Goal: Task Accomplishment & Management: Manage account settings

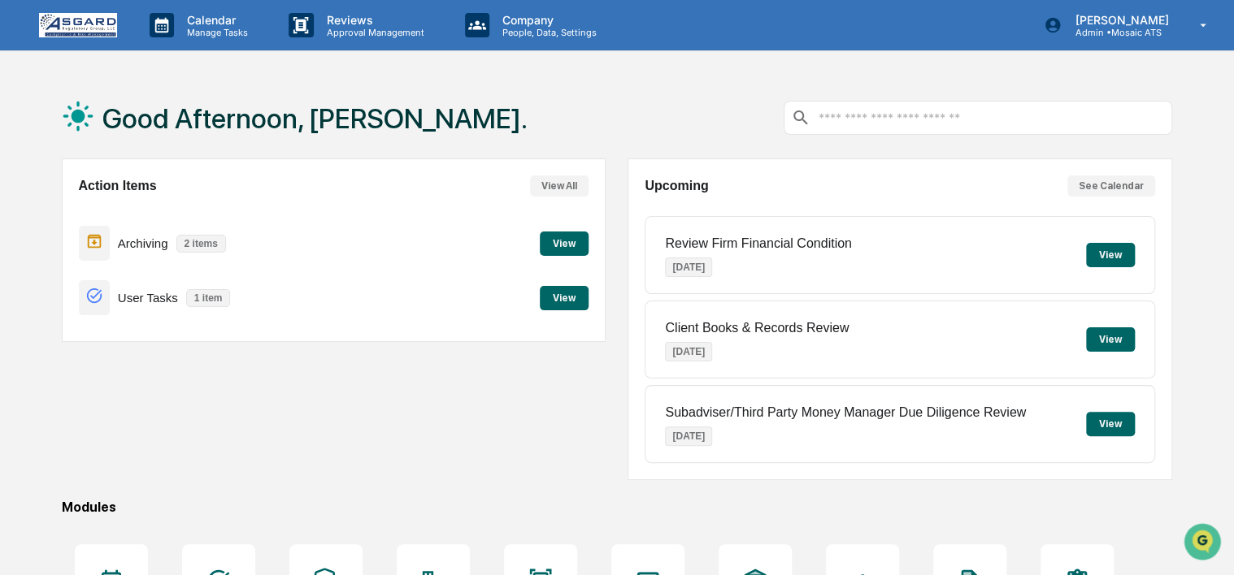
click at [517, 404] on div "Action Items View All Archiving 2 items View User Tasks 1 item View" at bounding box center [334, 319] width 544 height 322
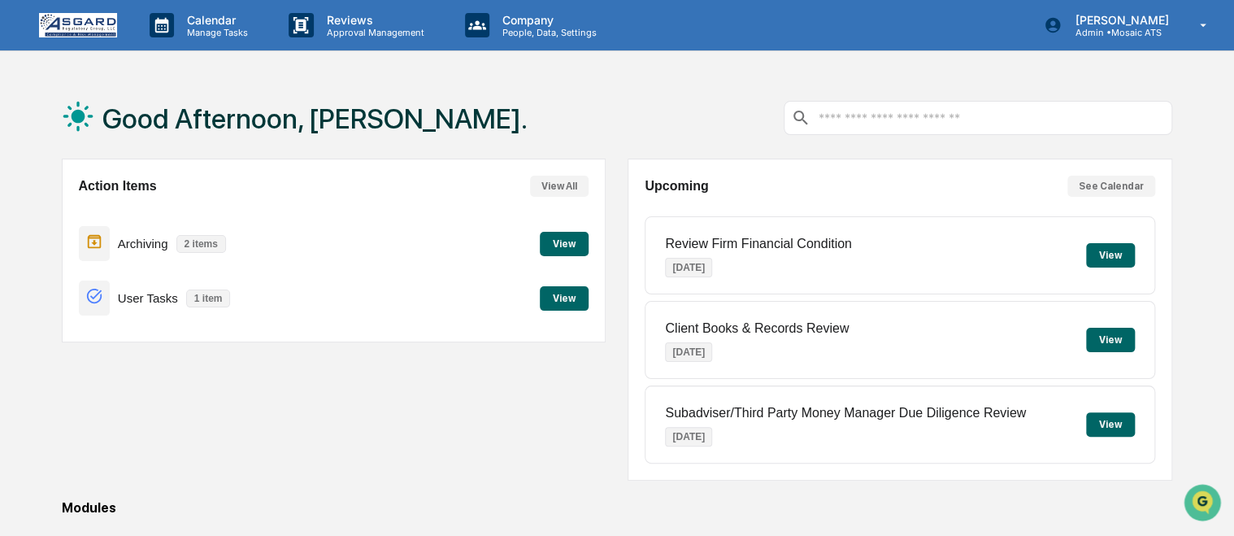
click at [1176, 123] on div "Good Afternoon, [PERSON_NAME]. Action Items View All Archiving 2 items View Use…" at bounding box center [616, 432] width 1159 height 710
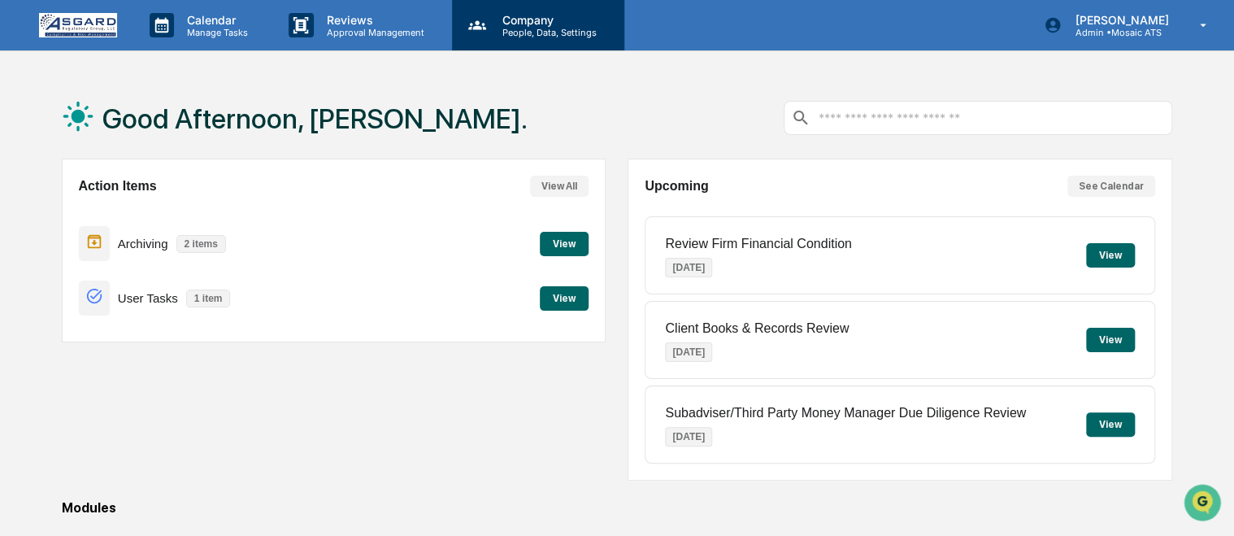
click at [510, 17] on p "Company" at bounding box center [546, 20] width 115 height 14
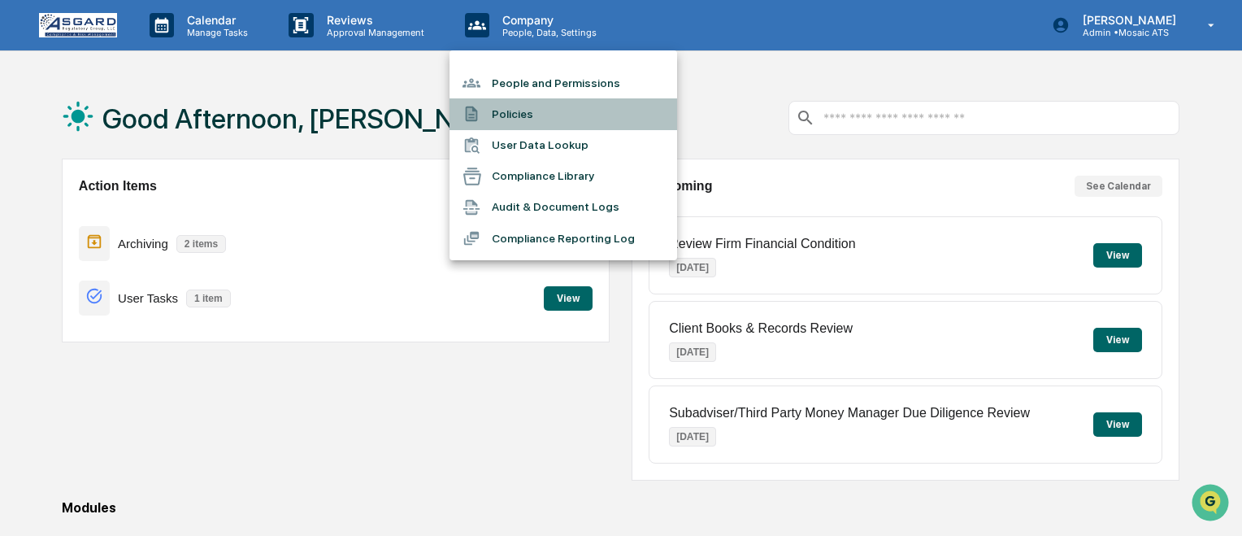
click at [526, 119] on li "Policies" at bounding box center [563, 113] width 228 height 31
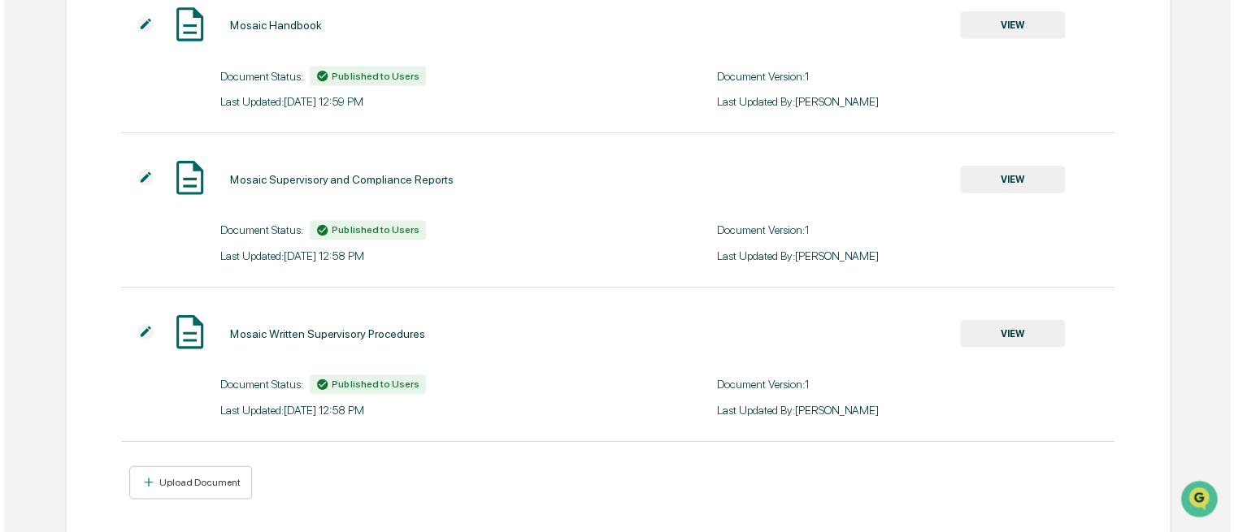
scroll to position [703, 0]
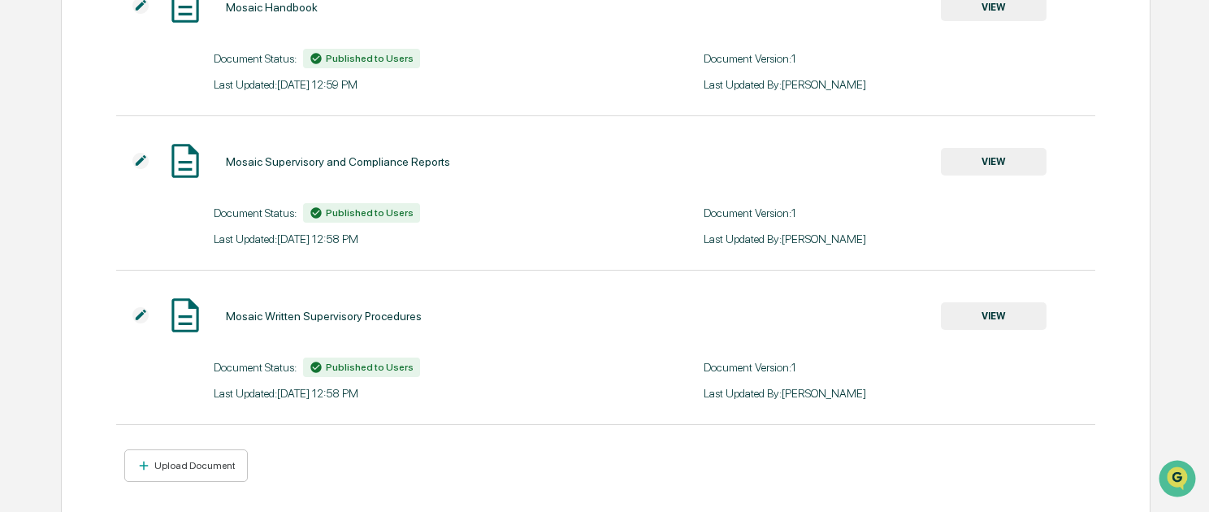
click at [591, 176] on div "Mosaic Supervisory and Compliance Reports VIEW" at bounding box center [581, 162] width 931 height 43
click at [139, 315] on img at bounding box center [140, 315] width 16 height 16
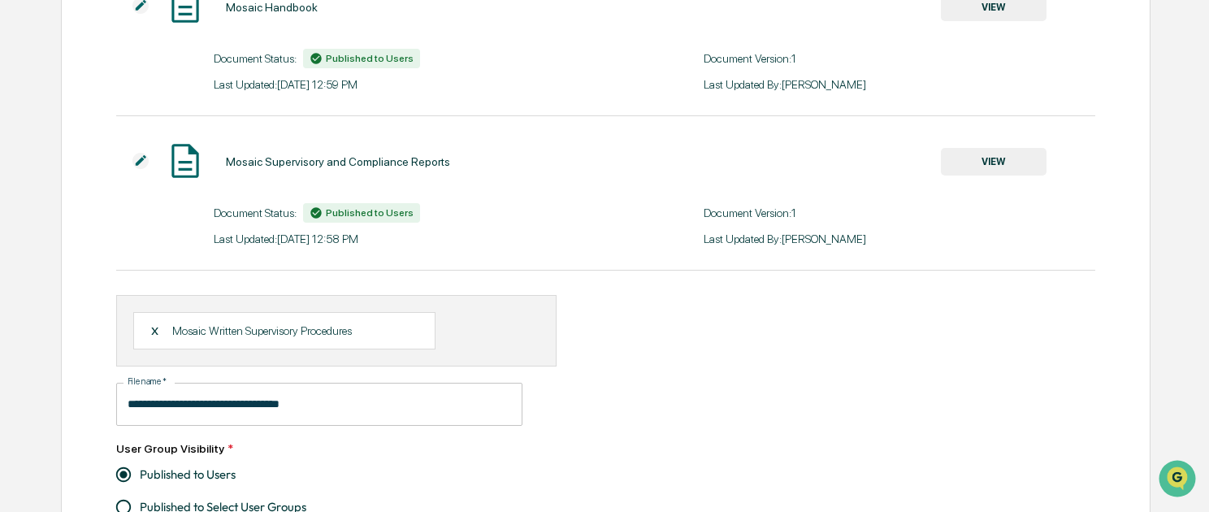
click at [148, 335] on div "X Mosaic Written Supervisory Procedures" at bounding box center [284, 330] width 302 height 37
click at [153, 333] on div "X" at bounding box center [161, 330] width 22 height 15
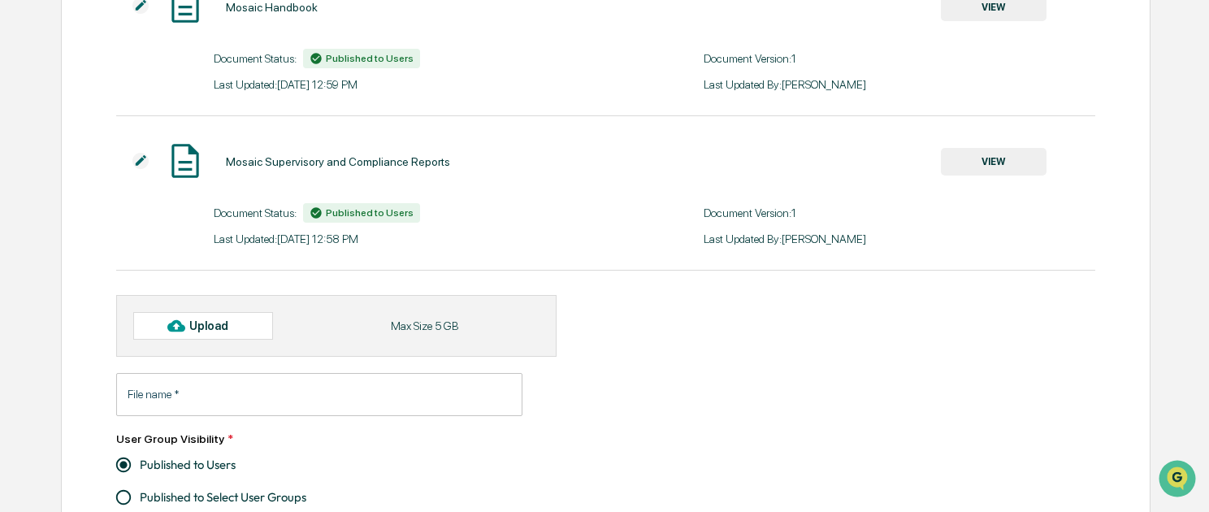
click at [183, 399] on input "File name   *" at bounding box center [319, 394] width 406 height 43
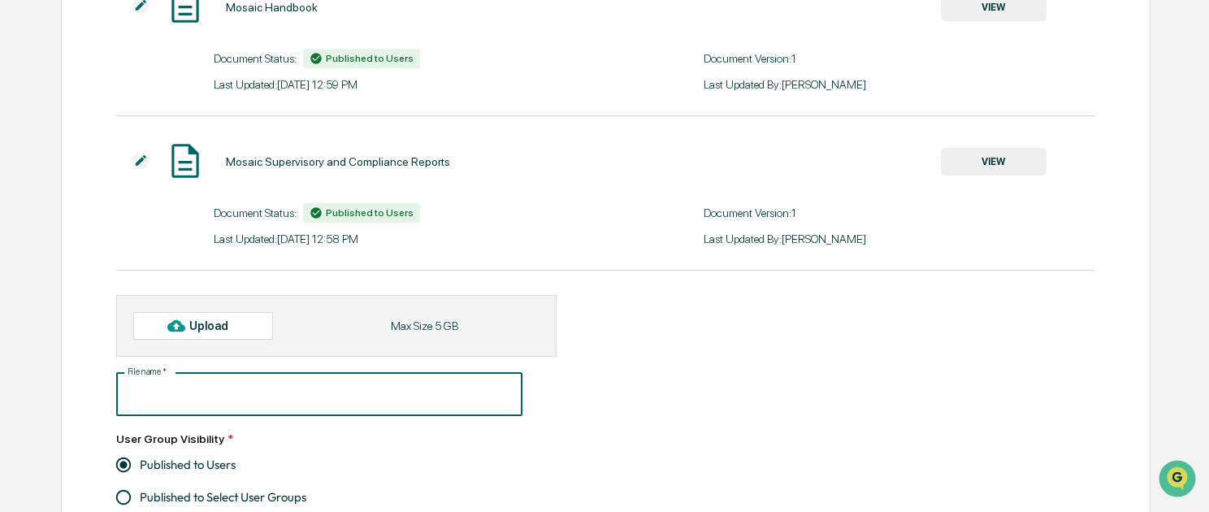
click at [215, 330] on div "Upload" at bounding box center [215, 325] width 53 height 13
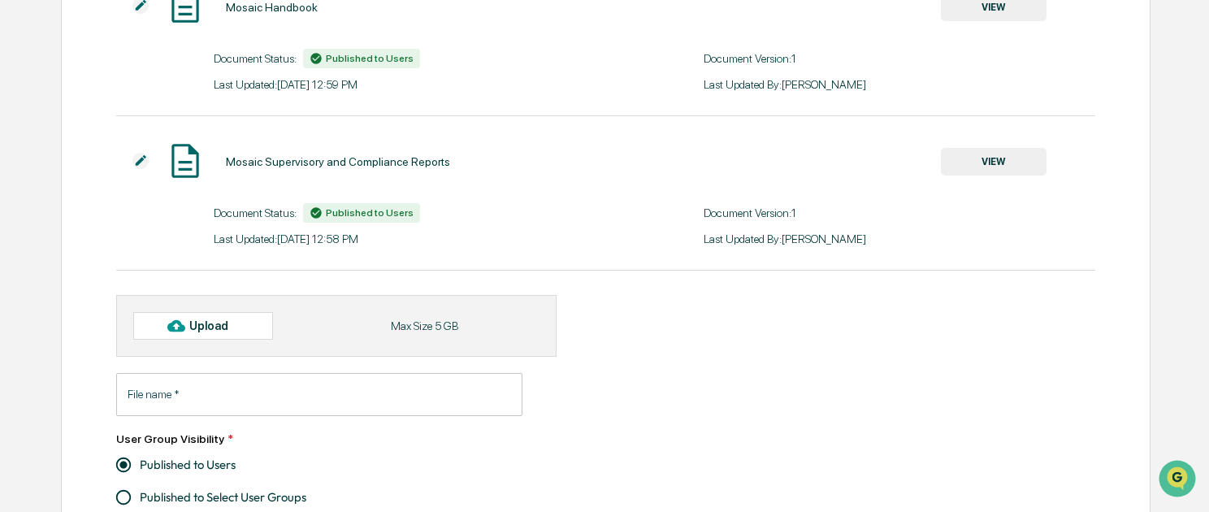
type input "**********"
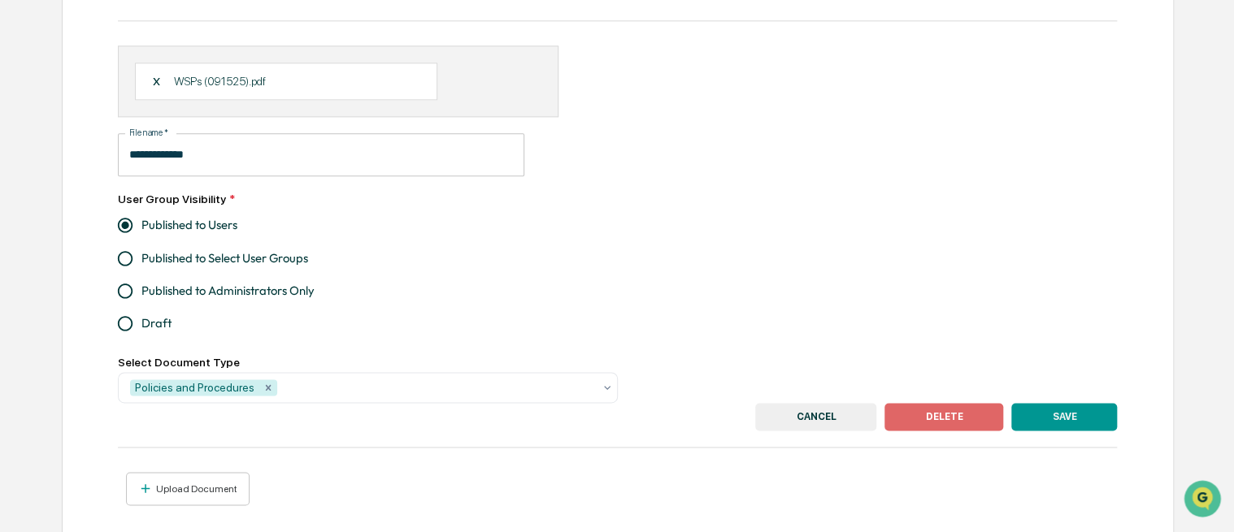
scroll to position [979, 0]
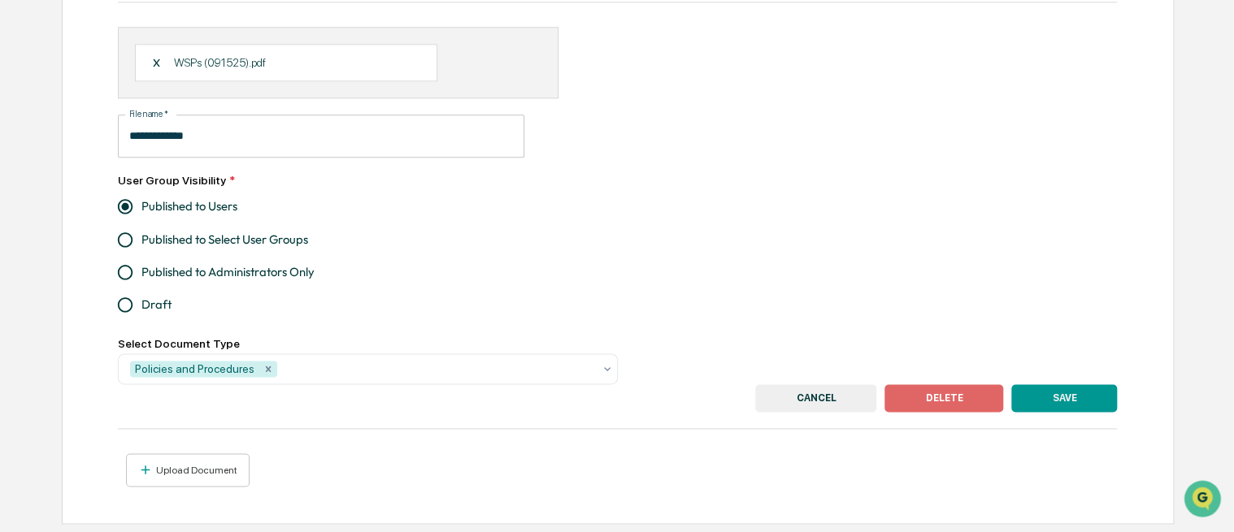
click at [1039, 389] on button "SAVE" at bounding box center [1064, 398] width 106 height 28
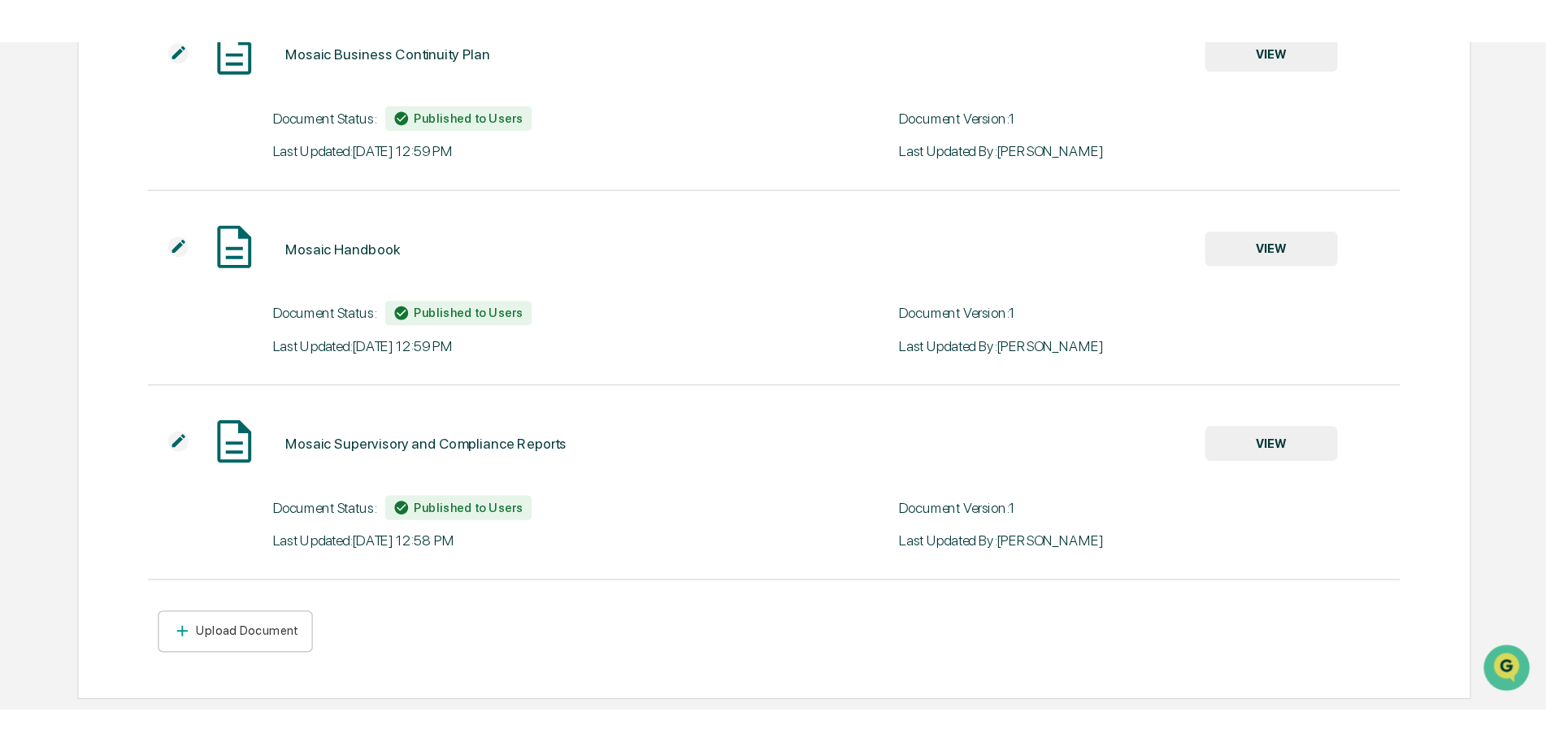
scroll to position [0, 0]
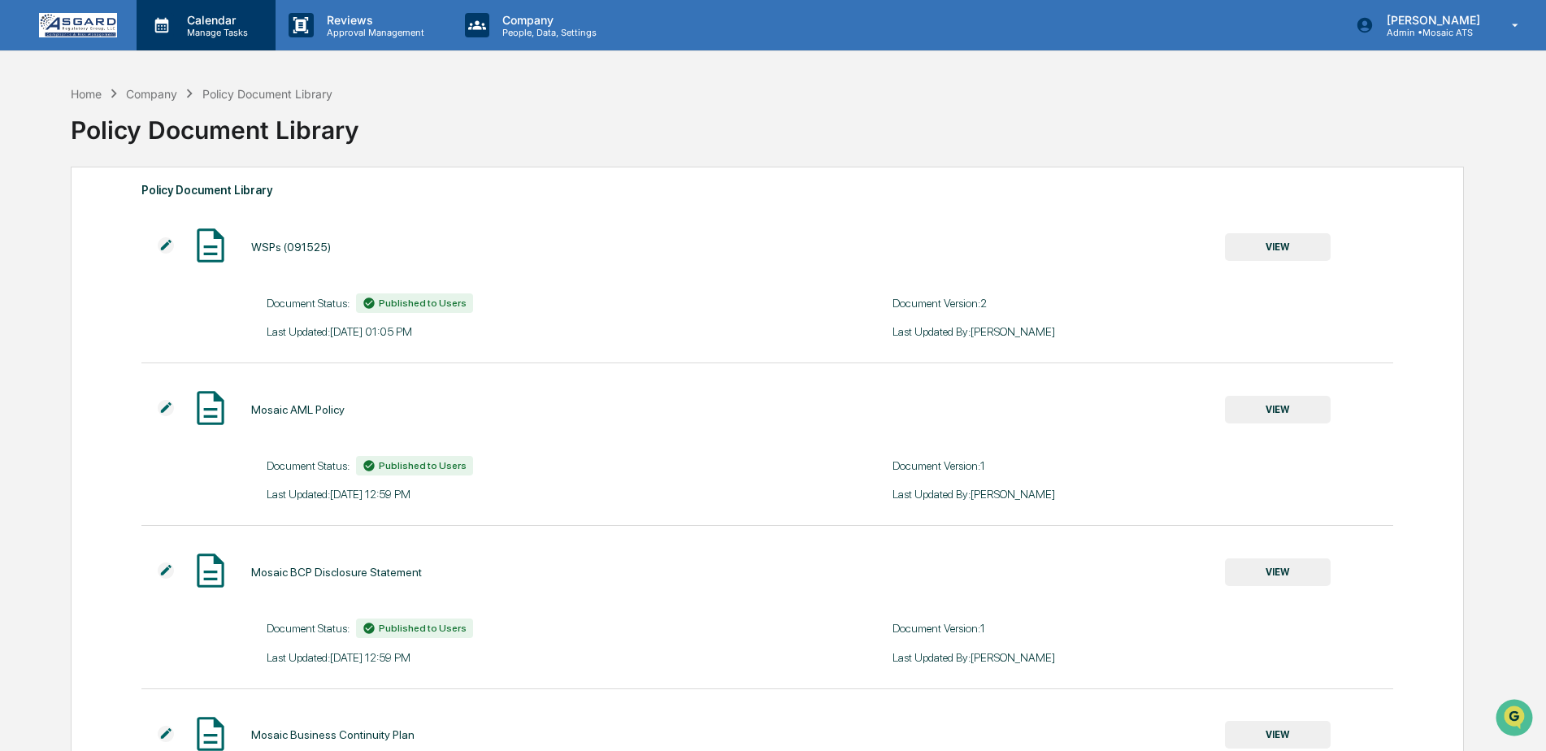
click at [202, 18] on p "Calendar" at bounding box center [215, 20] width 82 height 14
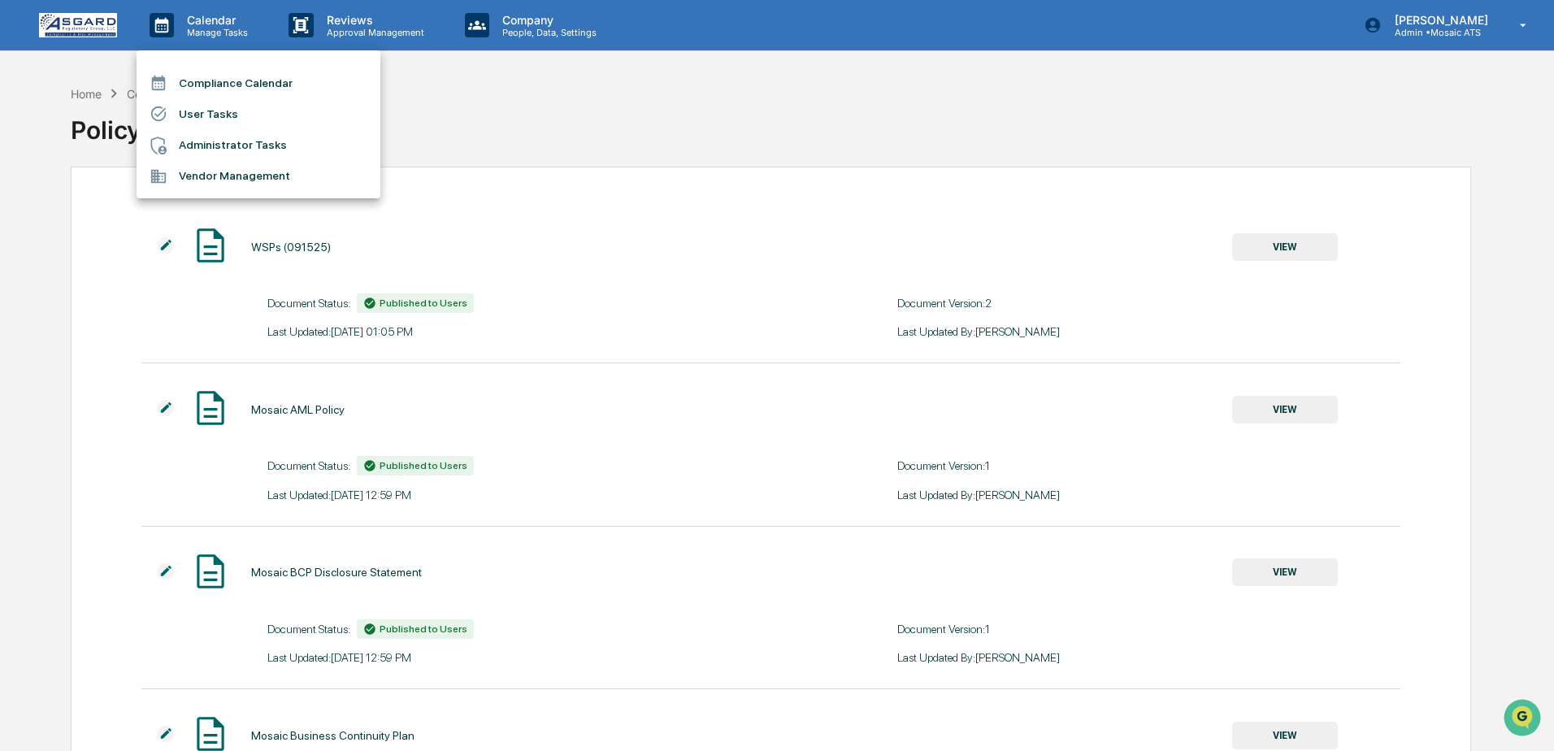
click at [216, 113] on li "User Tasks" at bounding box center [259, 113] width 244 height 31
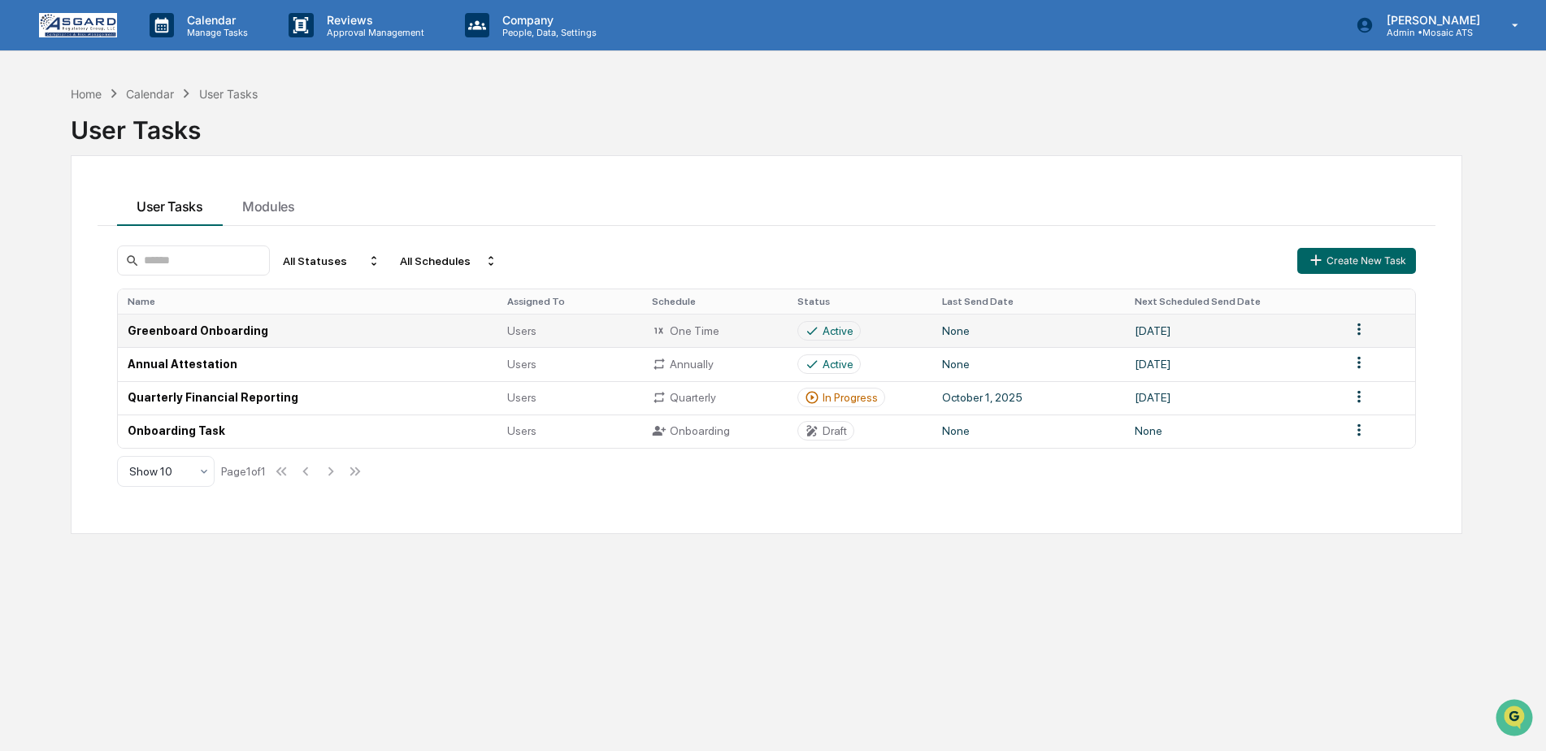
click at [215, 340] on td "Greenboard Onboarding" at bounding box center [308, 330] width 380 height 33
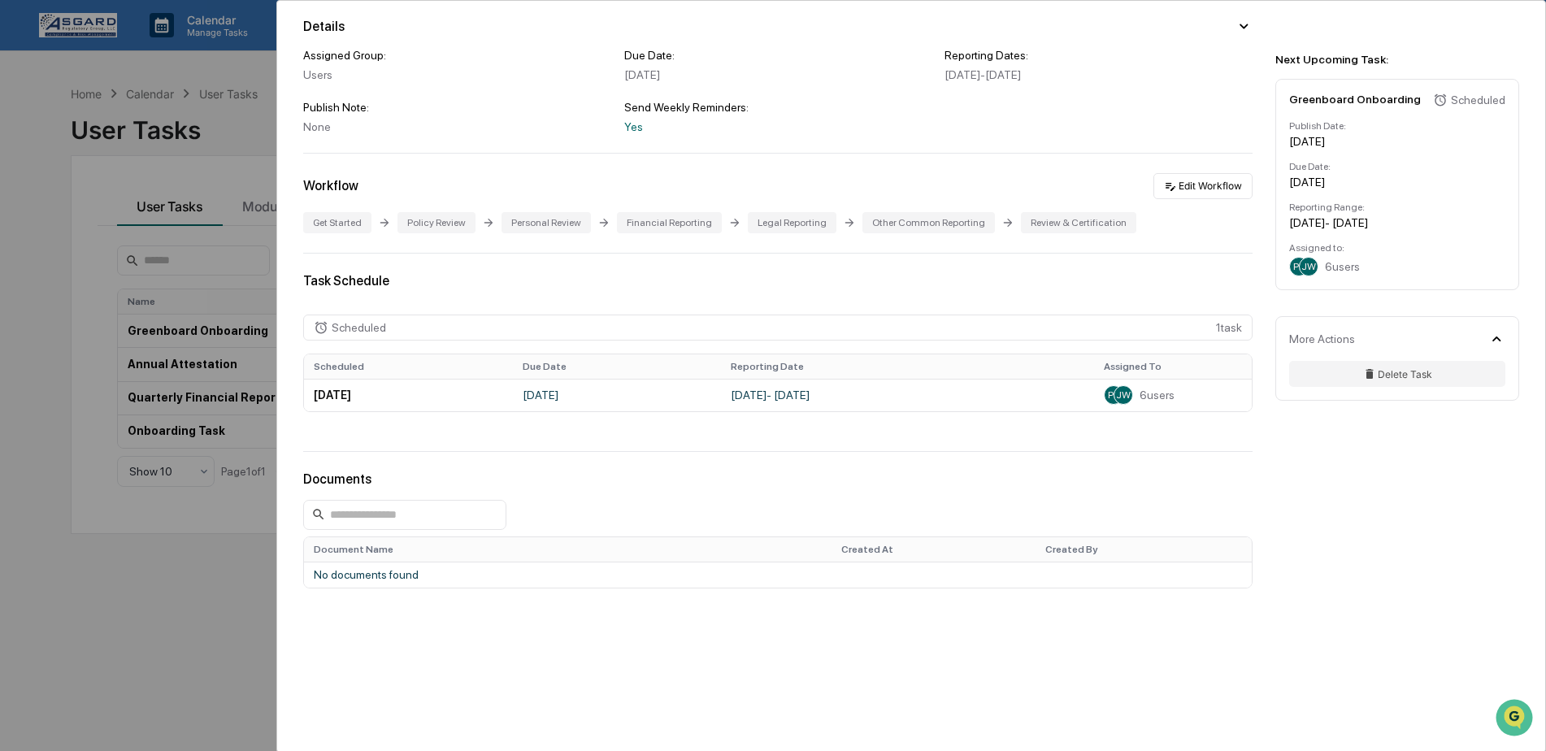
scroll to position [143, 0]
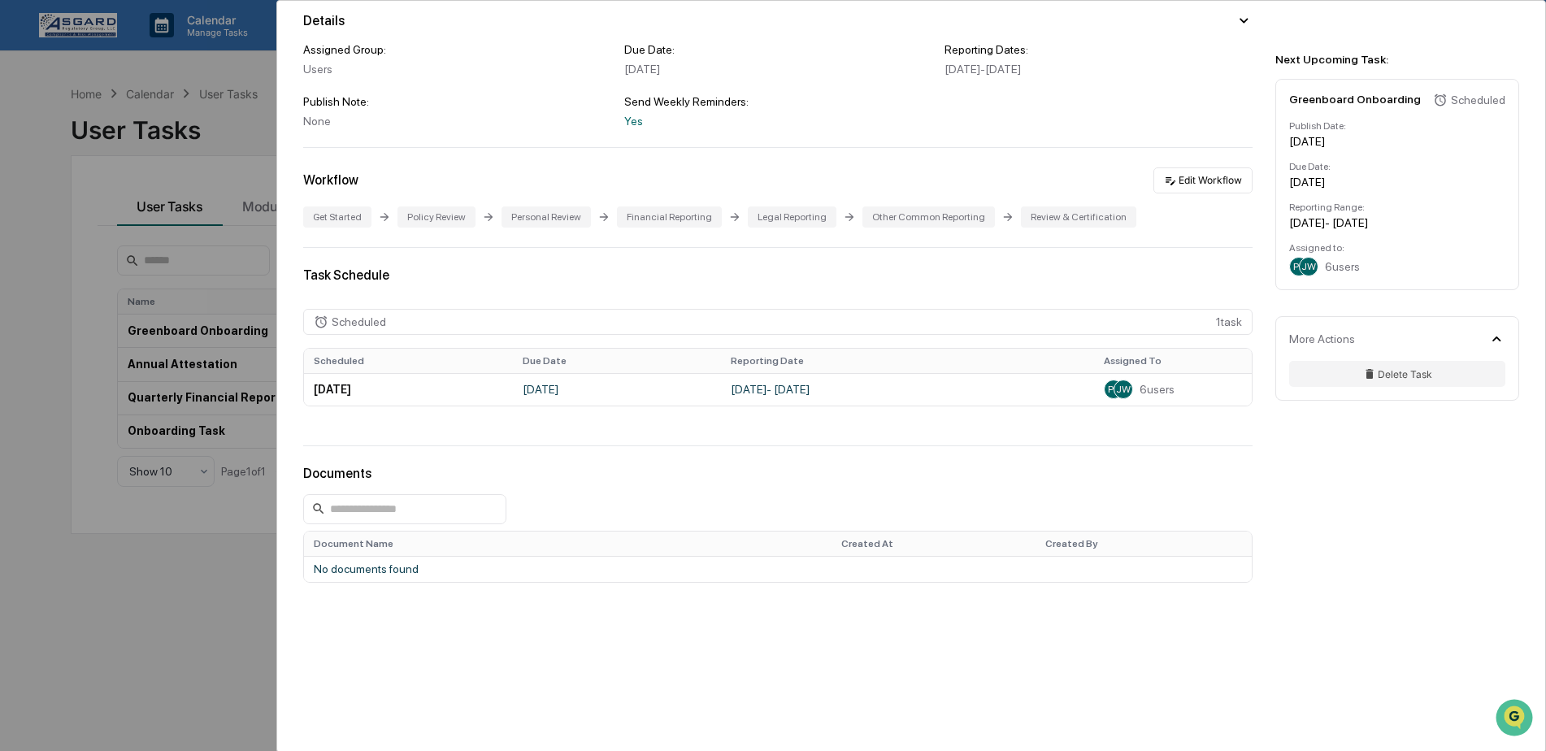
click at [39, 373] on div "User Tasks Greenboard Onboarding Greenboard Onboarding Active No description De…" at bounding box center [773, 375] width 1546 height 751
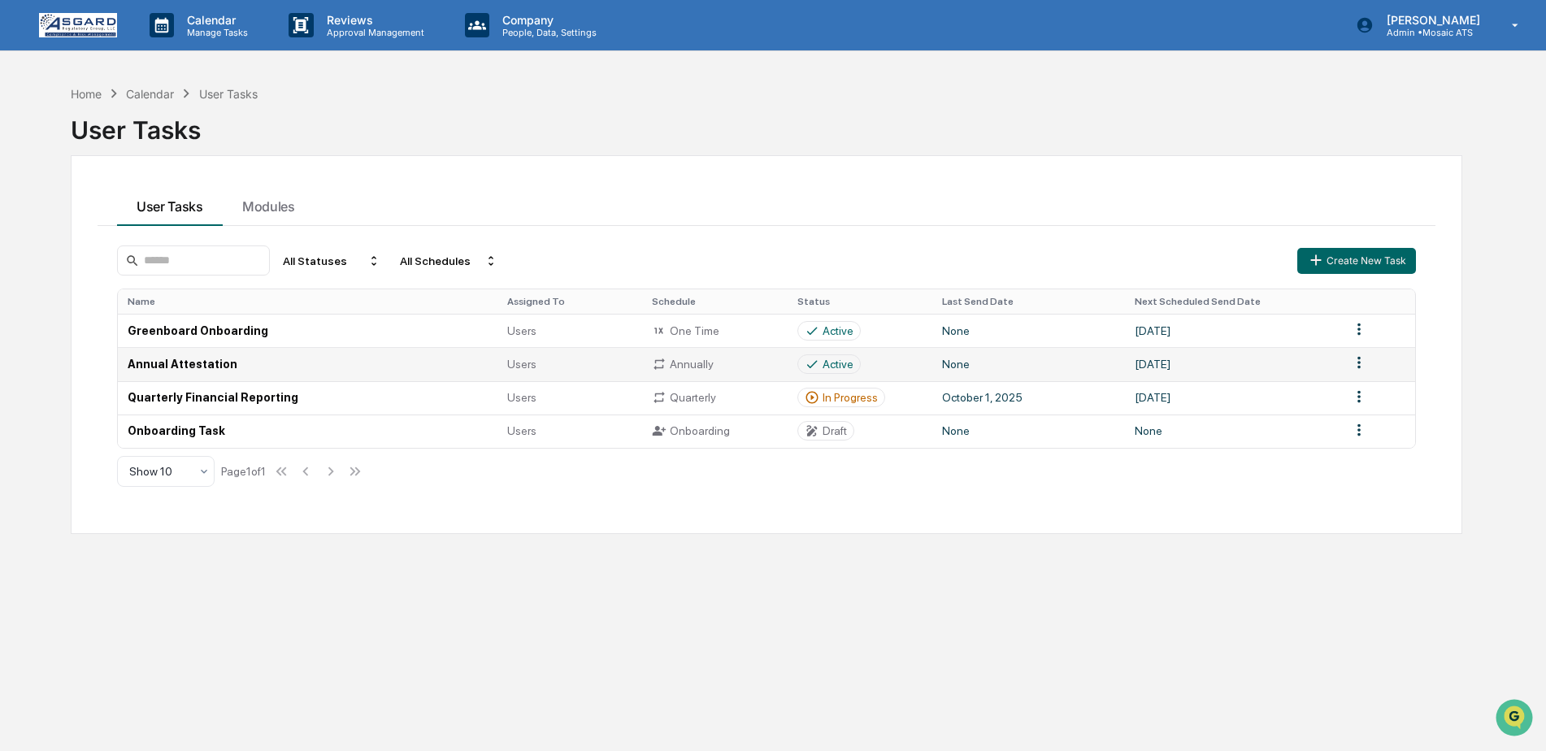
click at [156, 364] on td "Annual Attestation" at bounding box center [308, 363] width 380 height 33
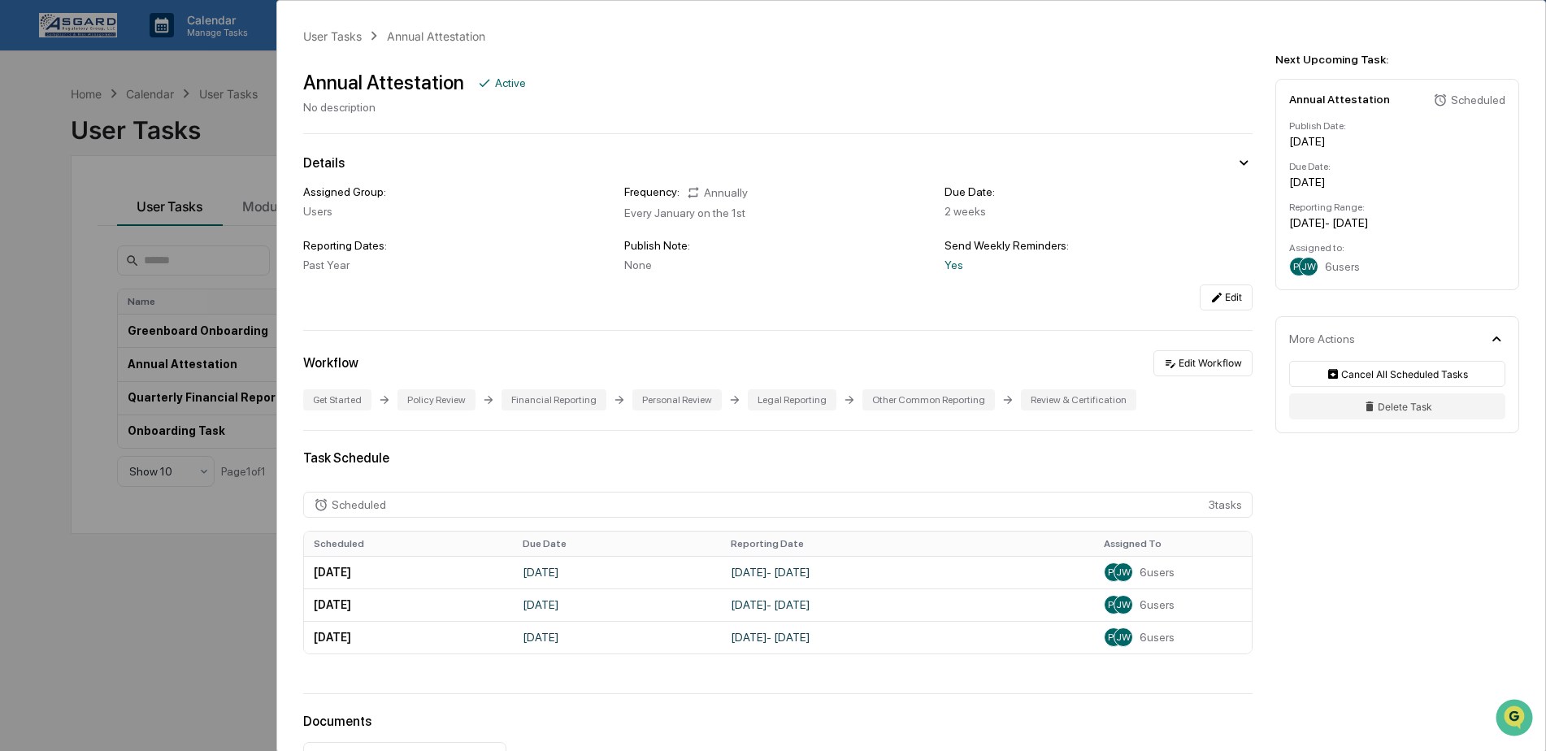
click at [118, 484] on div "User Tasks Annual Attestation Annual Attestation Active No description Details …" at bounding box center [773, 375] width 1546 height 751
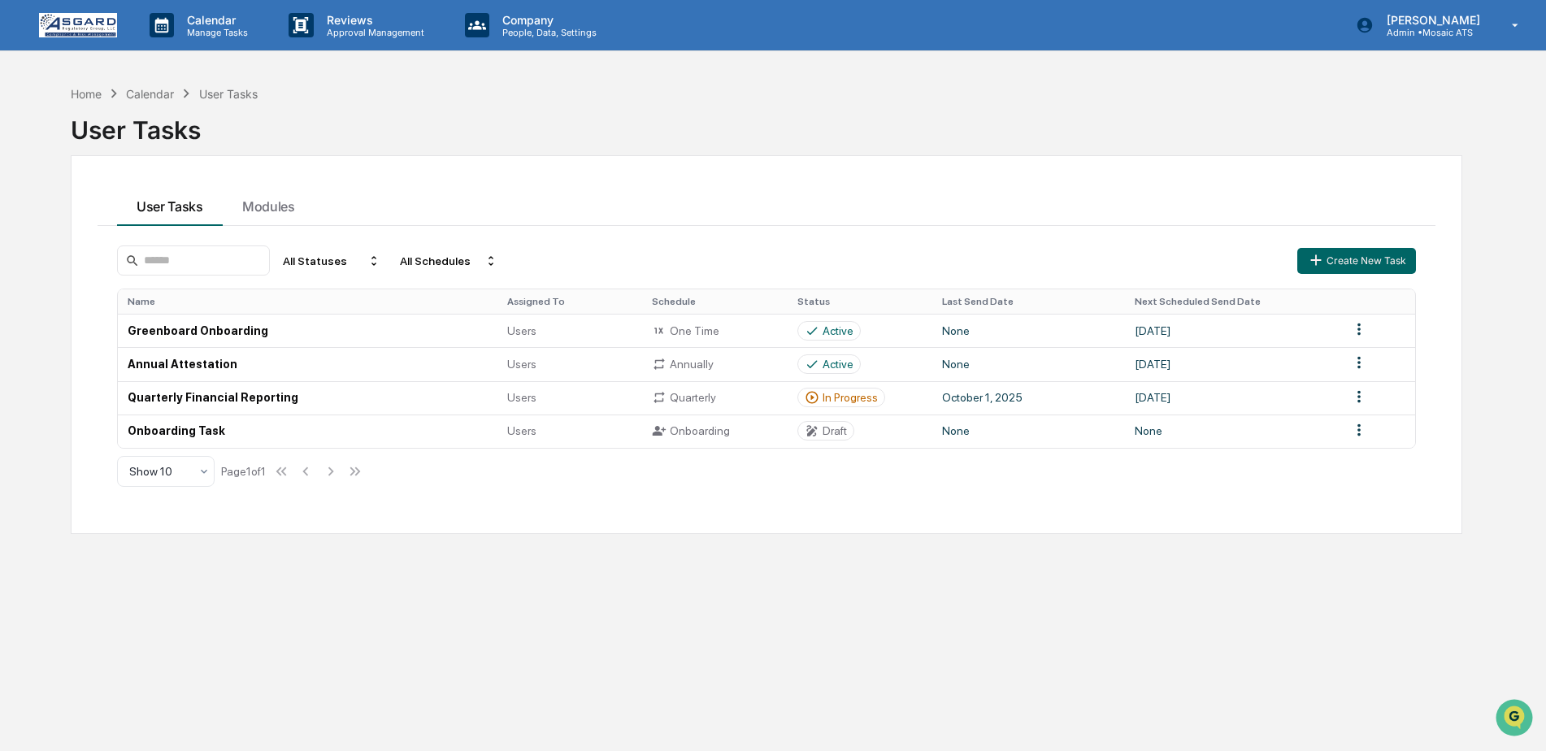
click at [100, 104] on div "User Tasks" at bounding box center [767, 123] width 1392 height 42
click at [98, 97] on div "Home" at bounding box center [86, 94] width 31 height 14
